Goal: Transaction & Acquisition: Purchase product/service

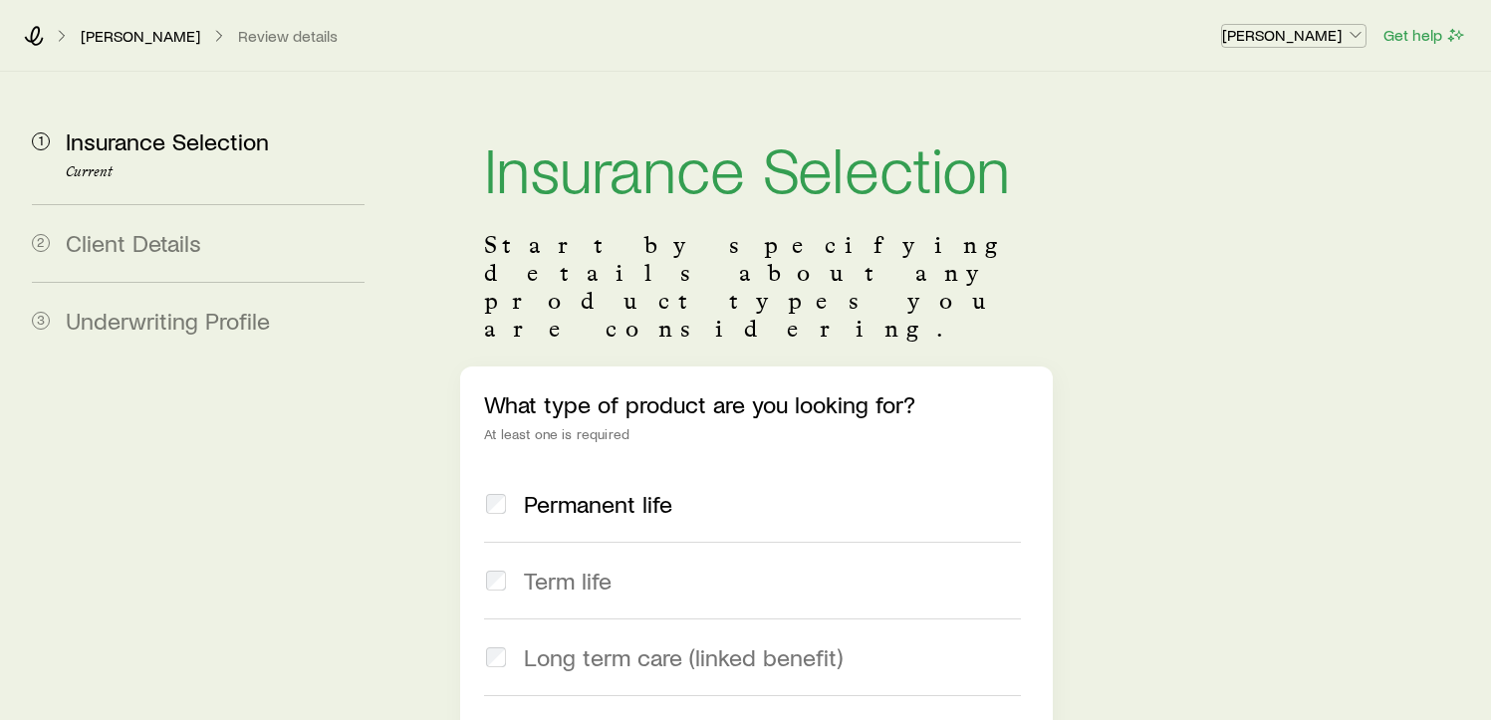
click at [1340, 42] on p "[PERSON_NAME]" at bounding box center [1293, 35] width 143 height 20
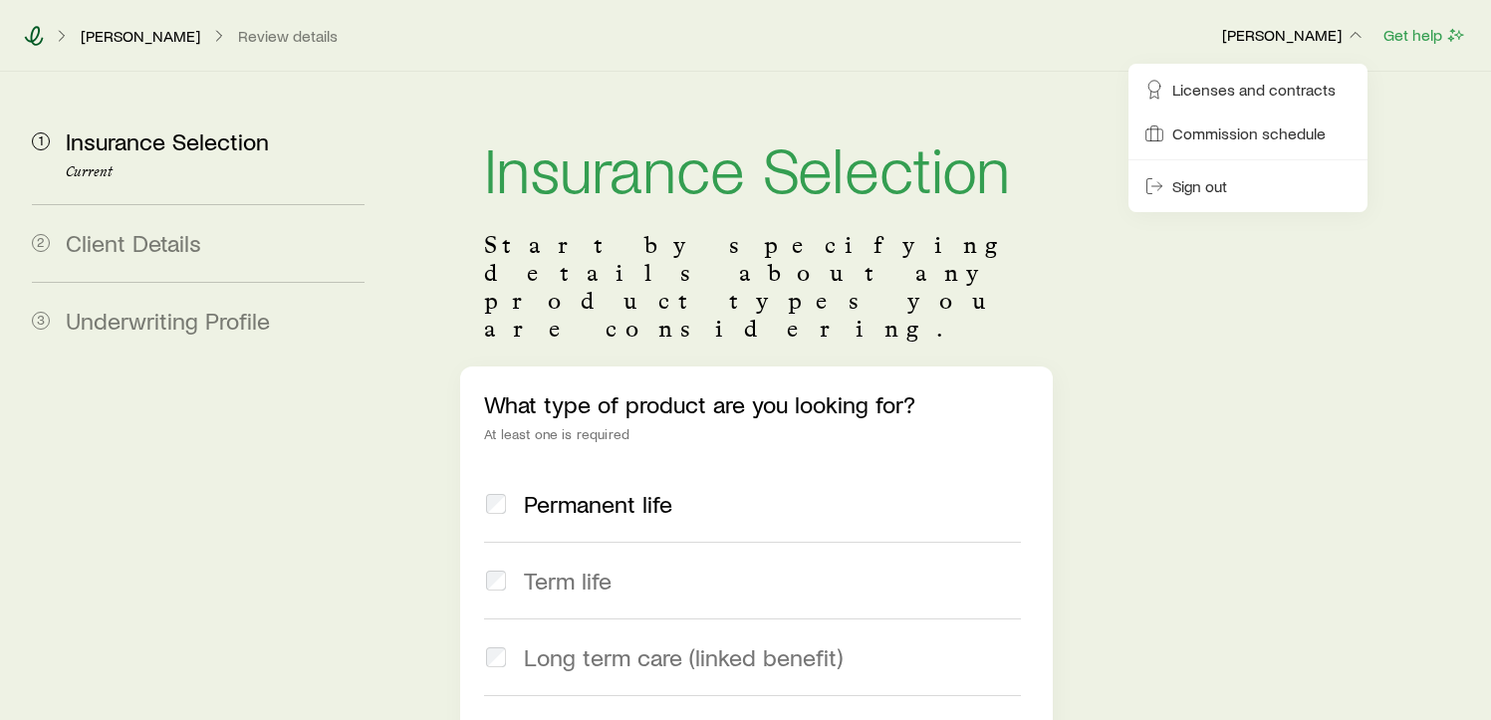
click at [34, 37] on icon at bounding box center [34, 36] width 20 height 20
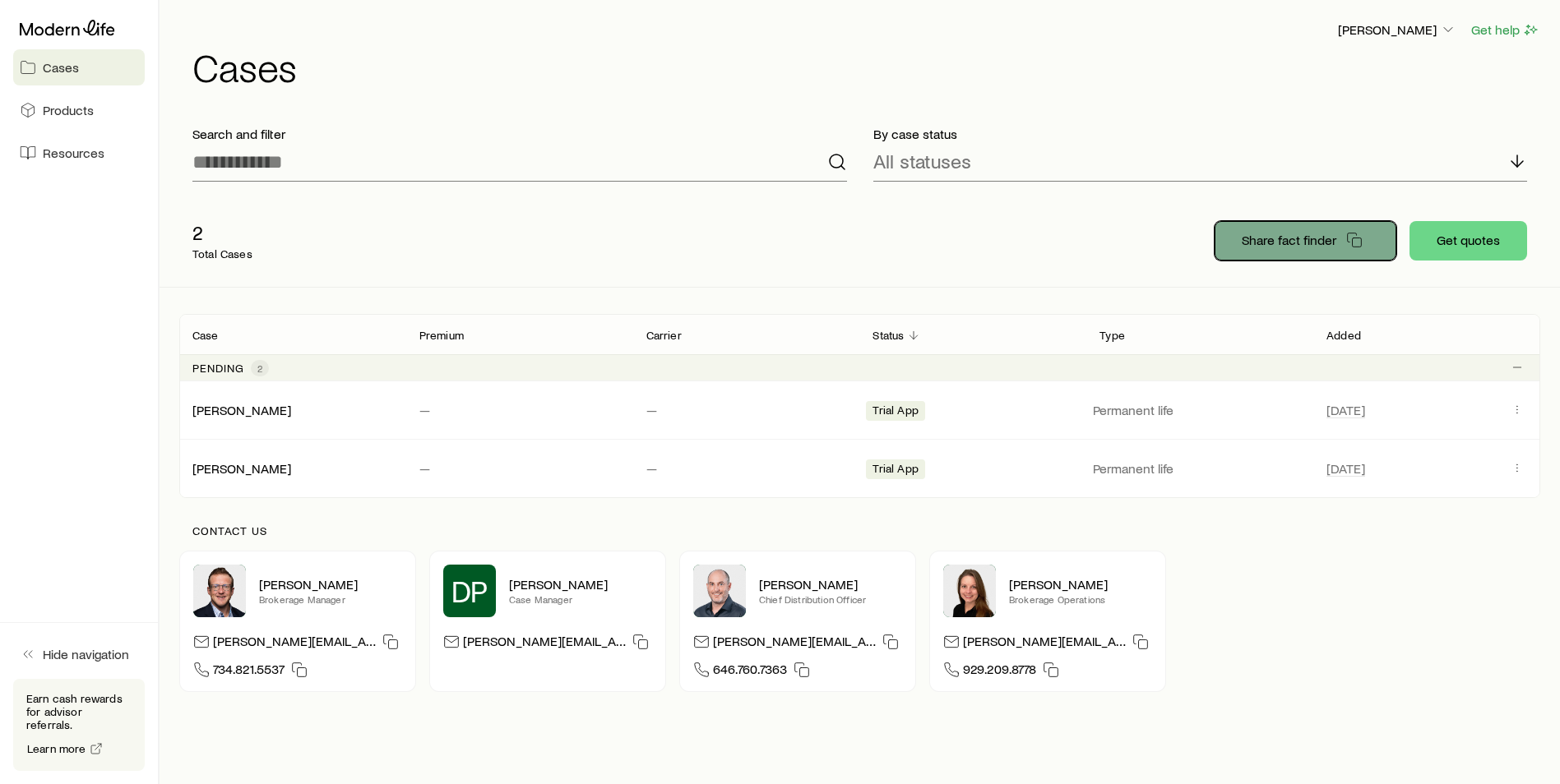
click at [1244, 240] on p "Share fact finder" at bounding box center [1288, 240] width 95 height 17
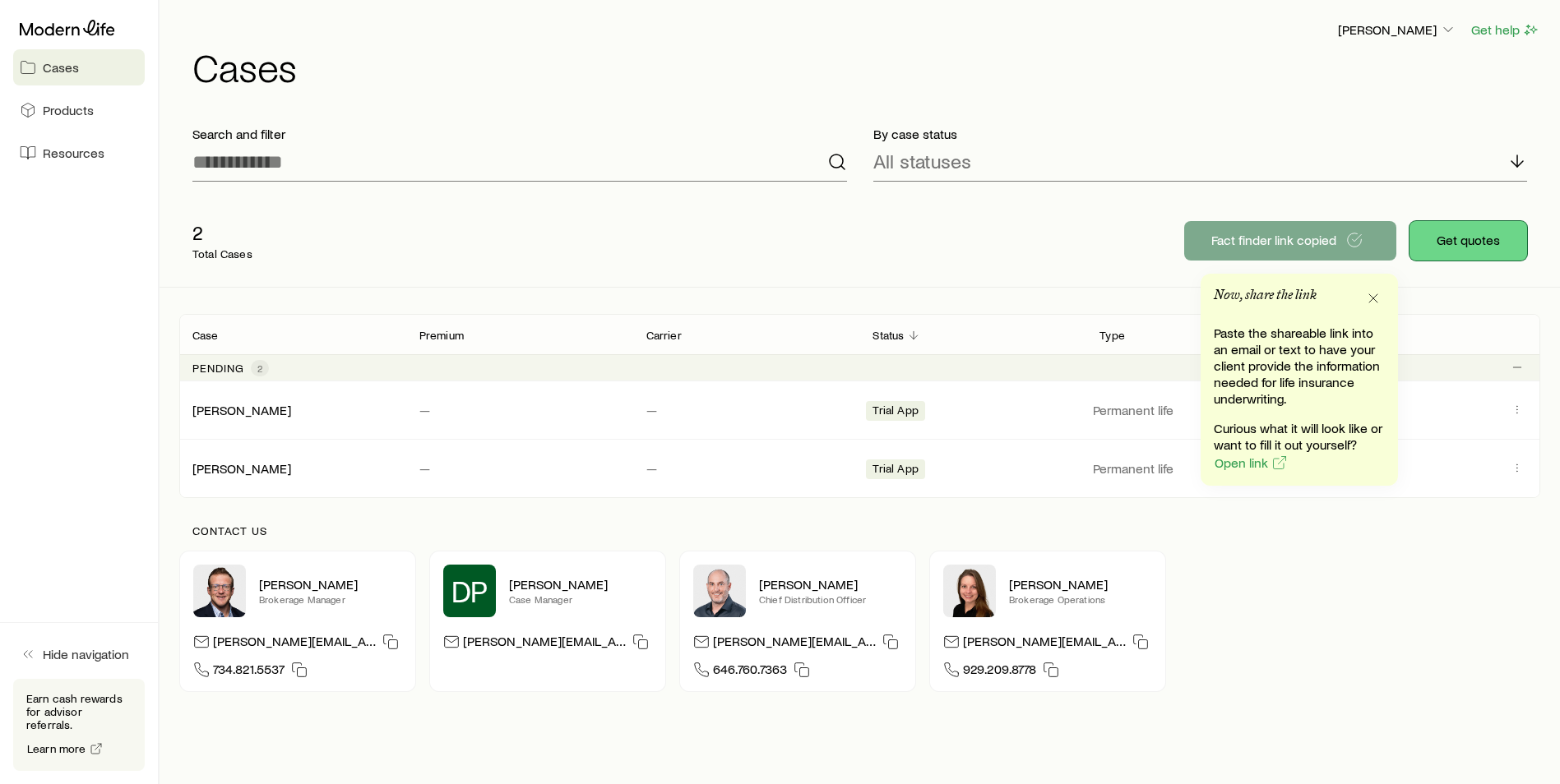
click at [1244, 250] on button "Get quotes" at bounding box center [1468, 241] width 117 height 40
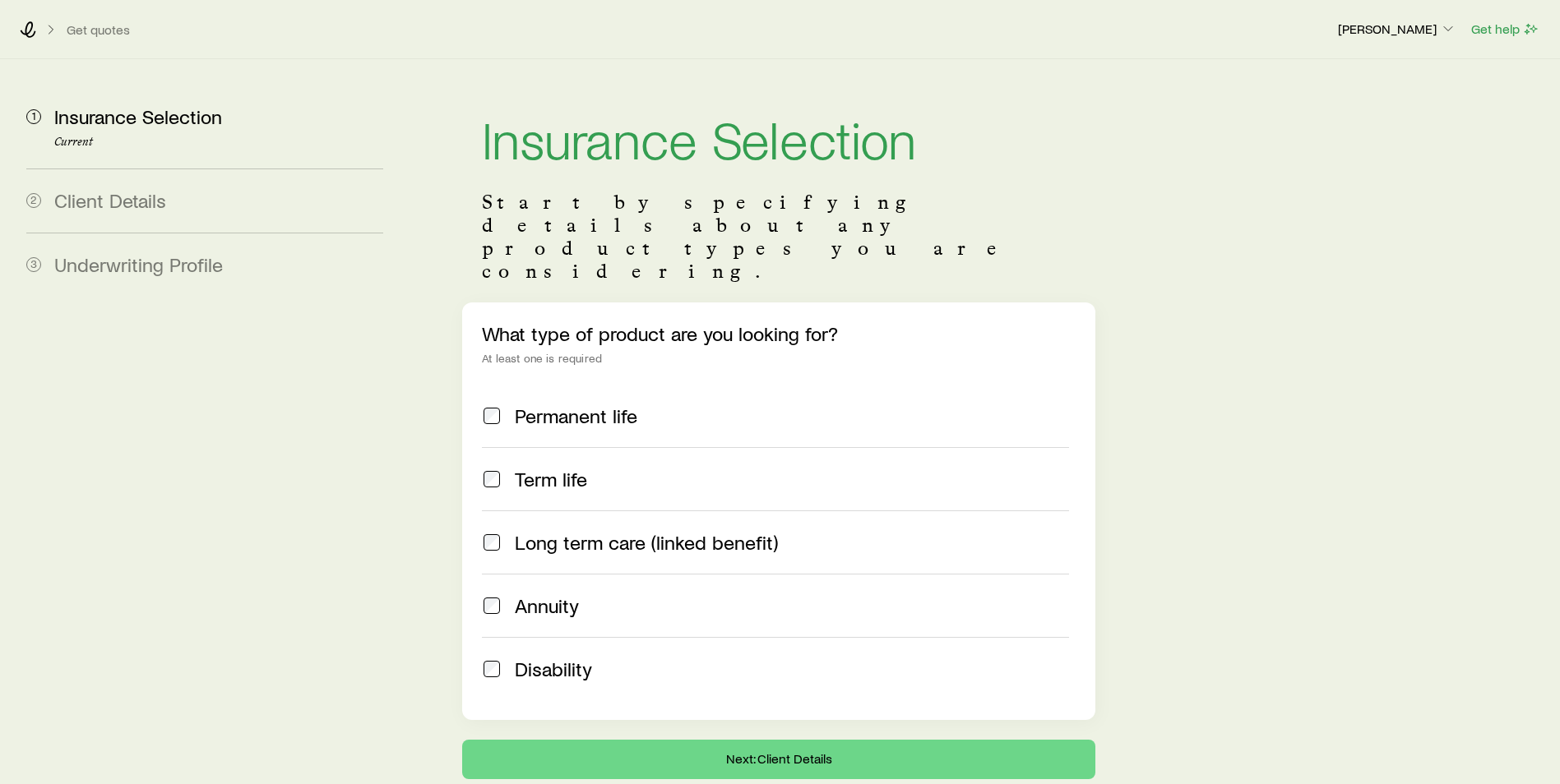
click at [112, 223] on div "2 Client Details" at bounding box center [205, 201] width 357 height 64
click at [97, 245] on div "3 Underwriting Profile" at bounding box center [205, 265] width 357 height 64
click at [104, 210] on span "Client Details" at bounding box center [110, 200] width 111 height 24
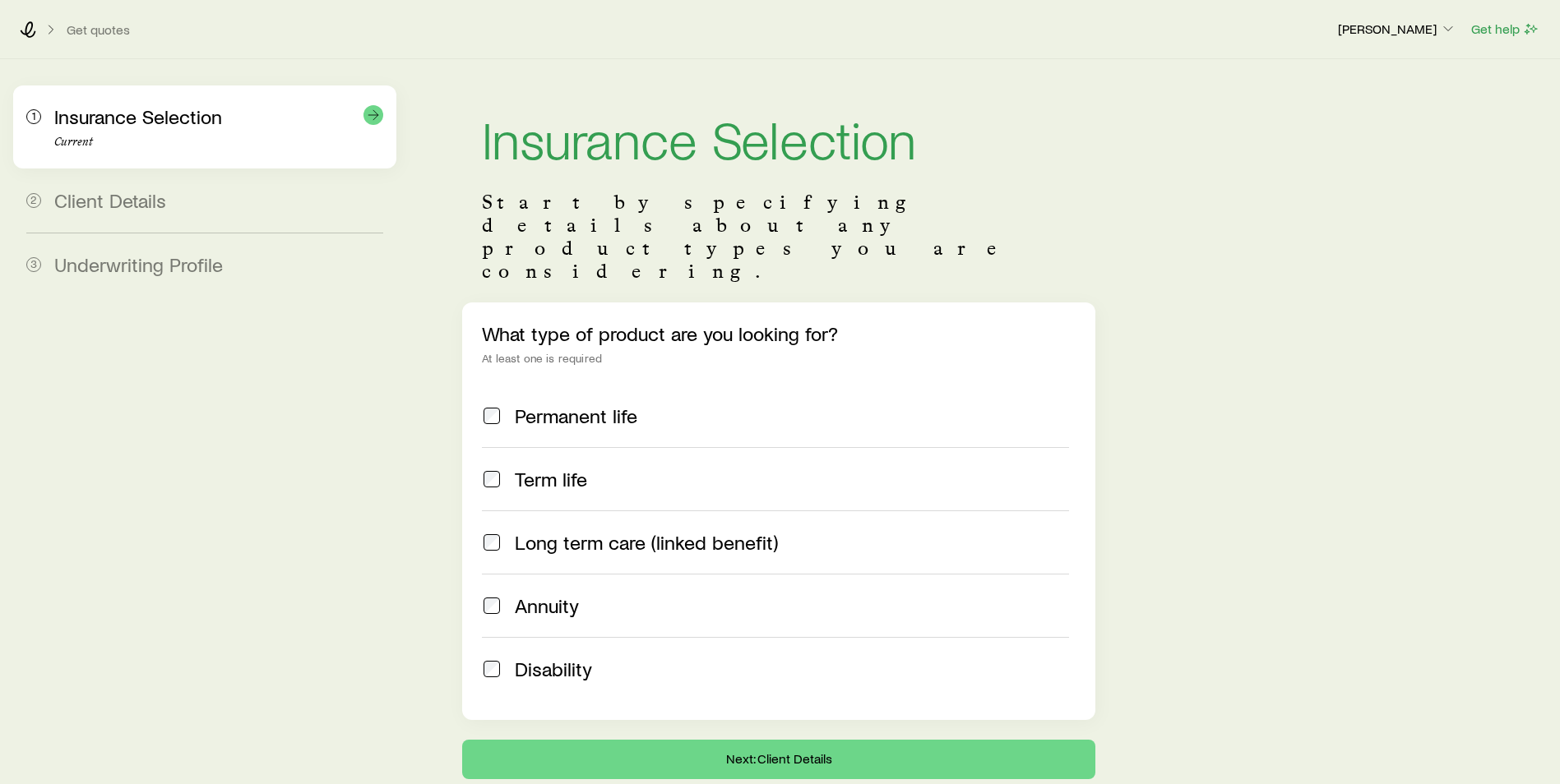
click at [104, 129] on div "Insurance Selection Current" at bounding box center [219, 126] width 329 height 44
